Goal: Task Accomplishment & Management: Manage account settings

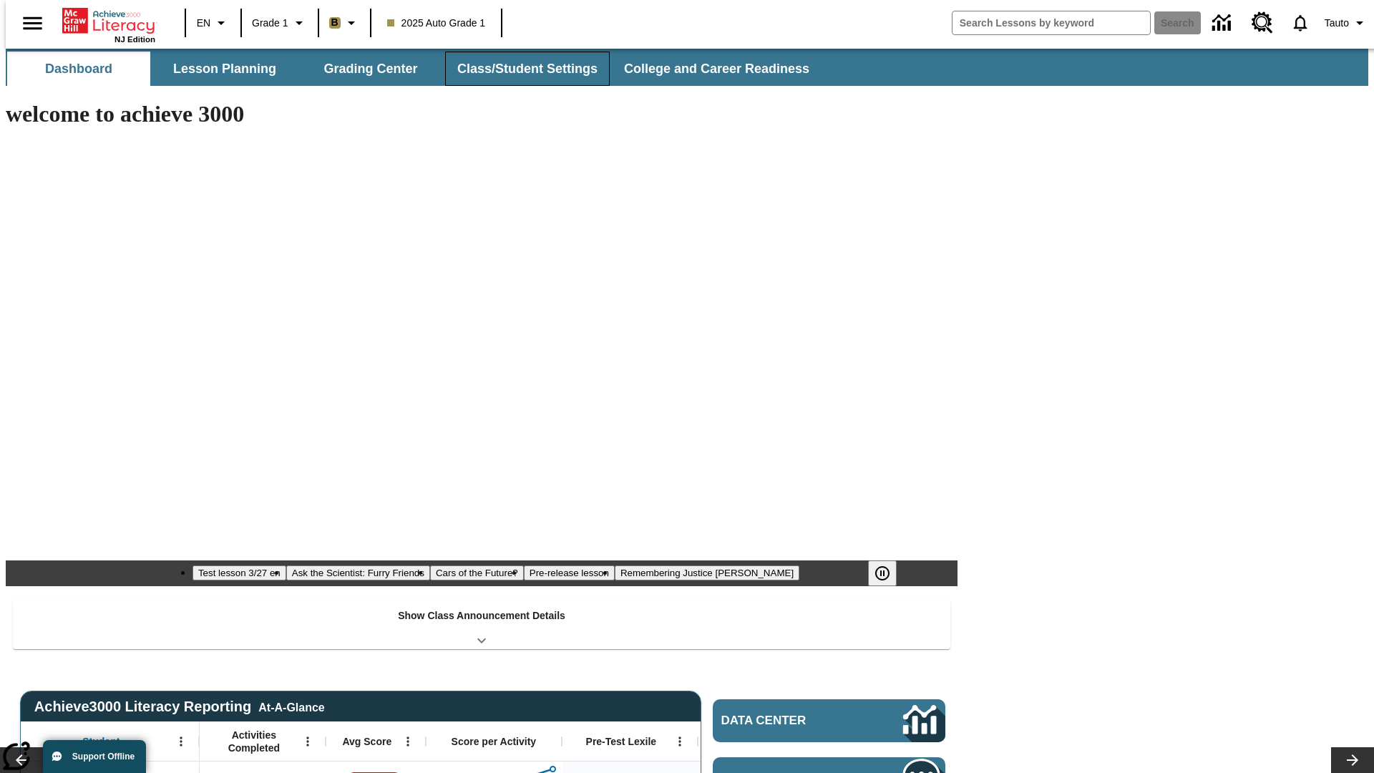
click at [520, 69] on button "Class/Student Settings" at bounding box center [527, 69] width 165 height 34
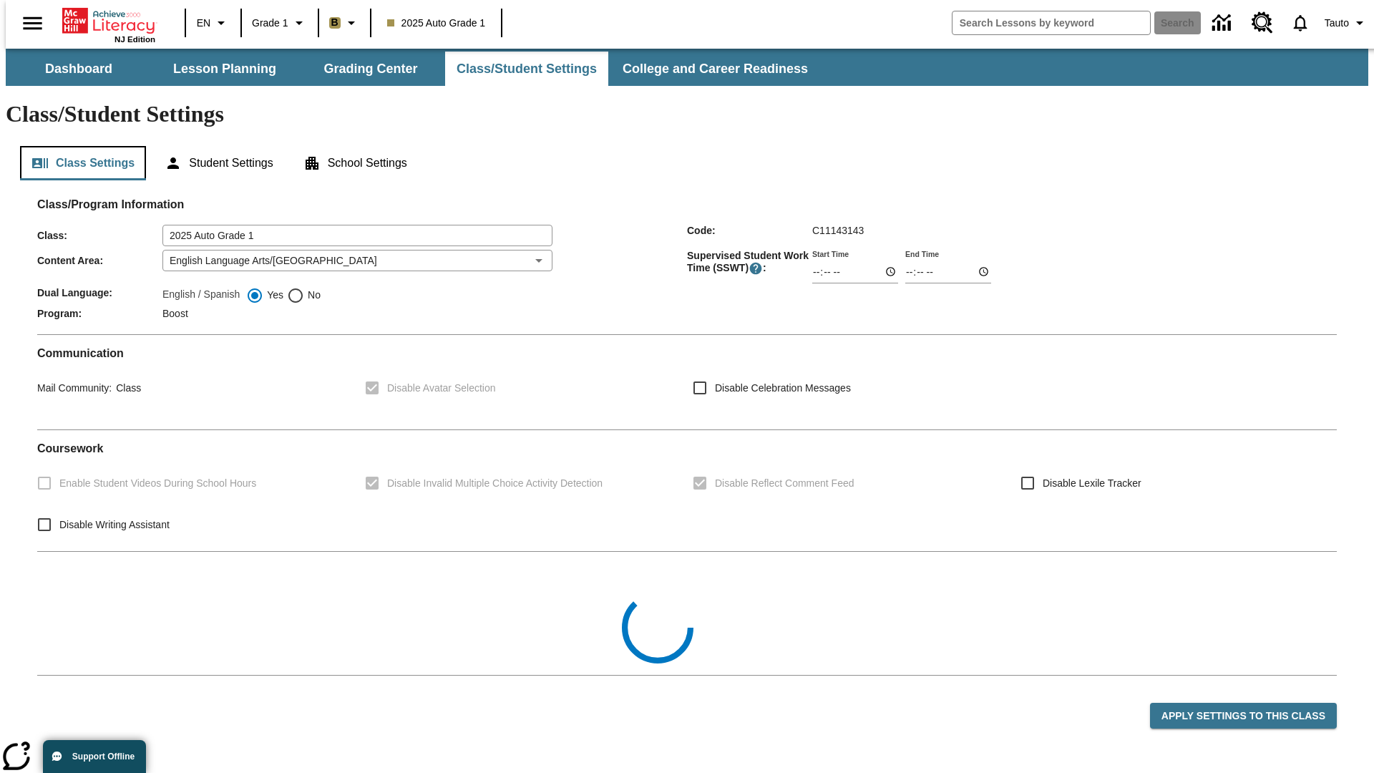
click at [77, 146] on button "Class Settings" at bounding box center [83, 163] width 126 height 34
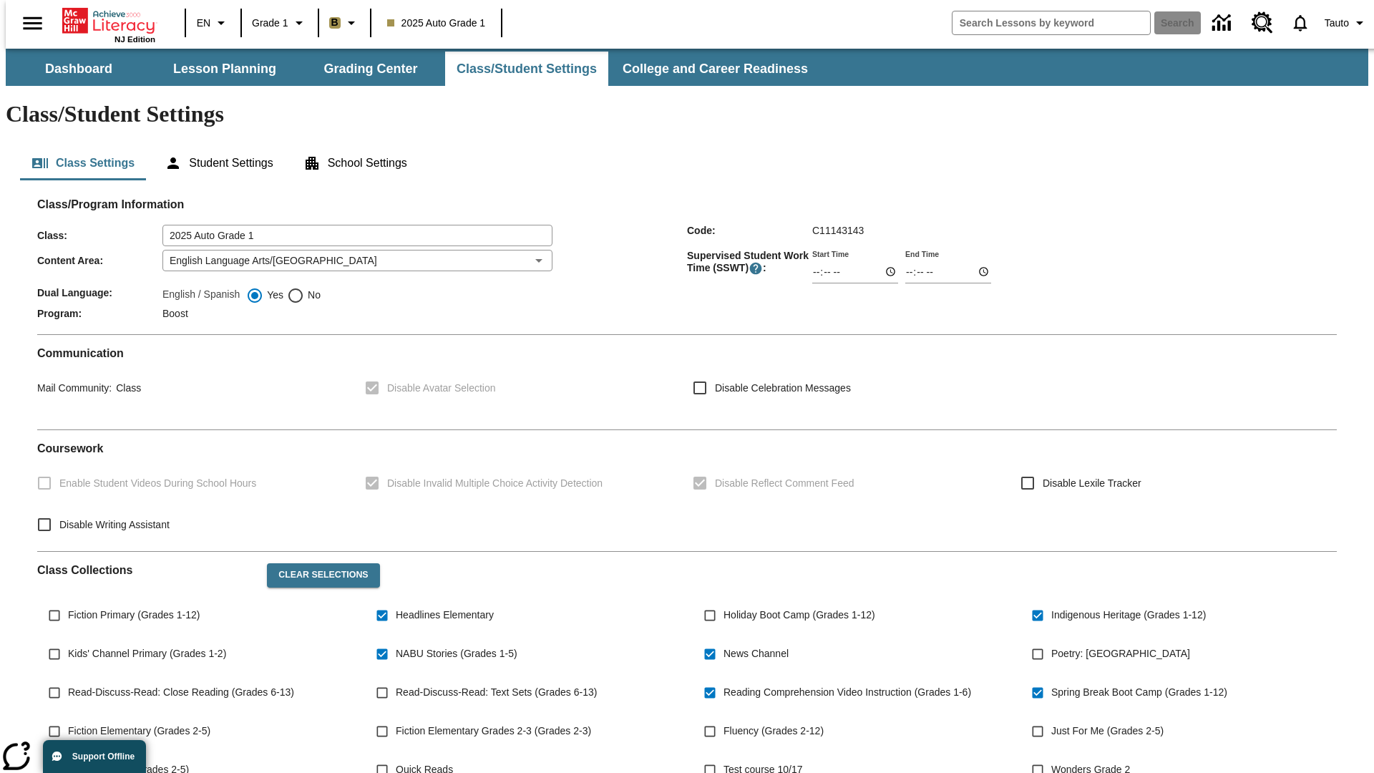
click at [131, 608] on span "Fiction Primary (Grades 1-12)" at bounding box center [134, 615] width 132 height 15
click at [68, 602] on input "Fiction Primary (Grades 1-12)" at bounding box center [54, 615] width 27 height 27
checkbox input "true"
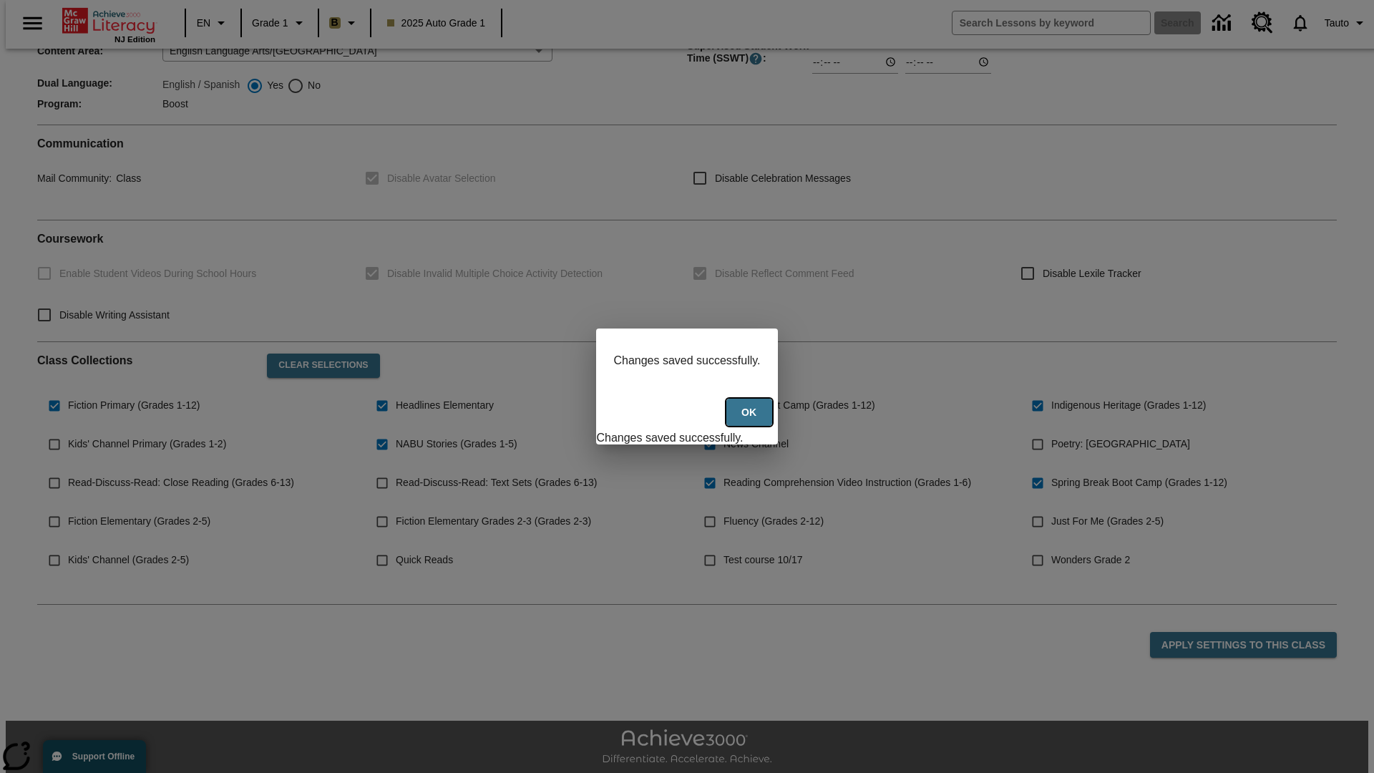
click at [751, 420] on button "Ok" at bounding box center [750, 413] width 46 height 28
